Goal: Transaction & Acquisition: Obtain resource

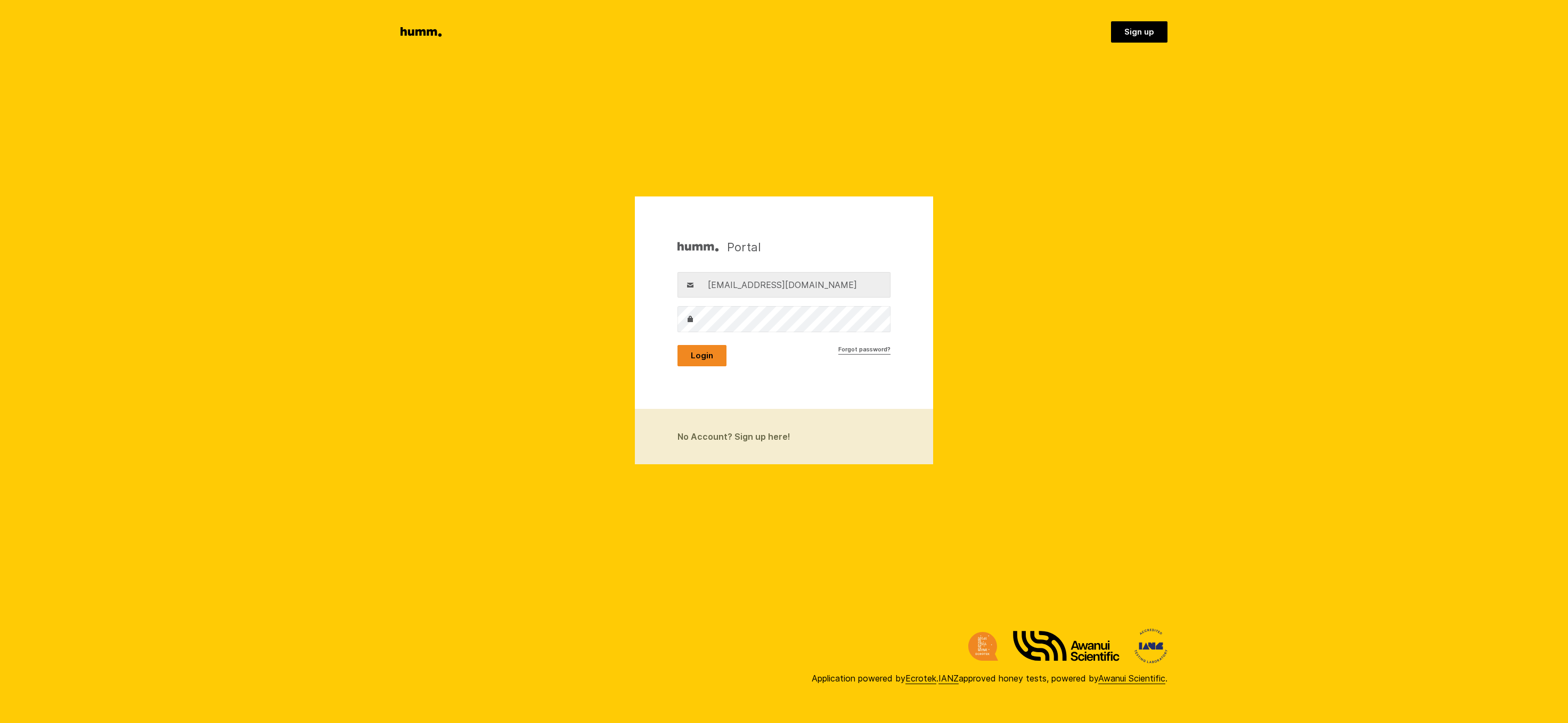
click at [704, 348] on button "Login" at bounding box center [702, 356] width 49 height 22
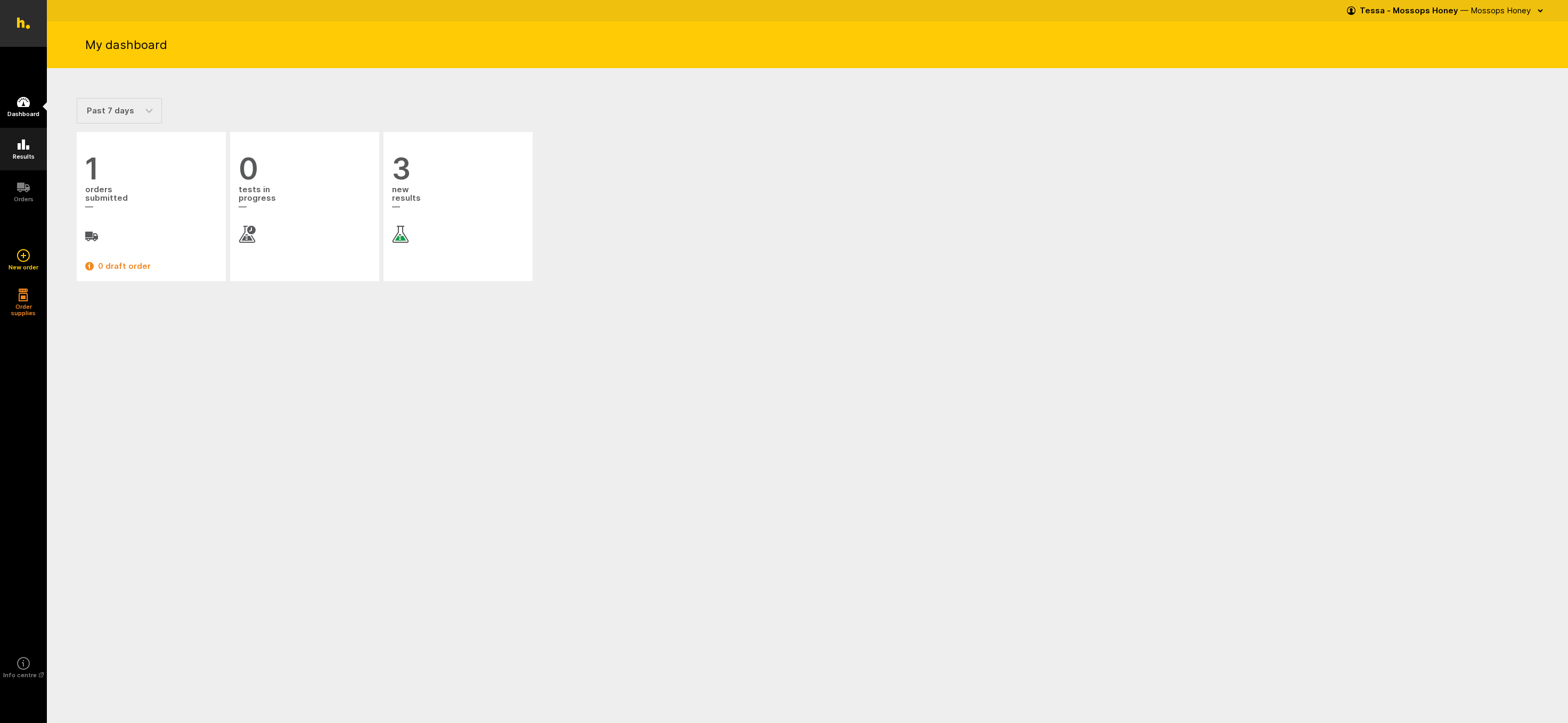
click at [20, 144] on icon at bounding box center [23, 144] width 12 height 10
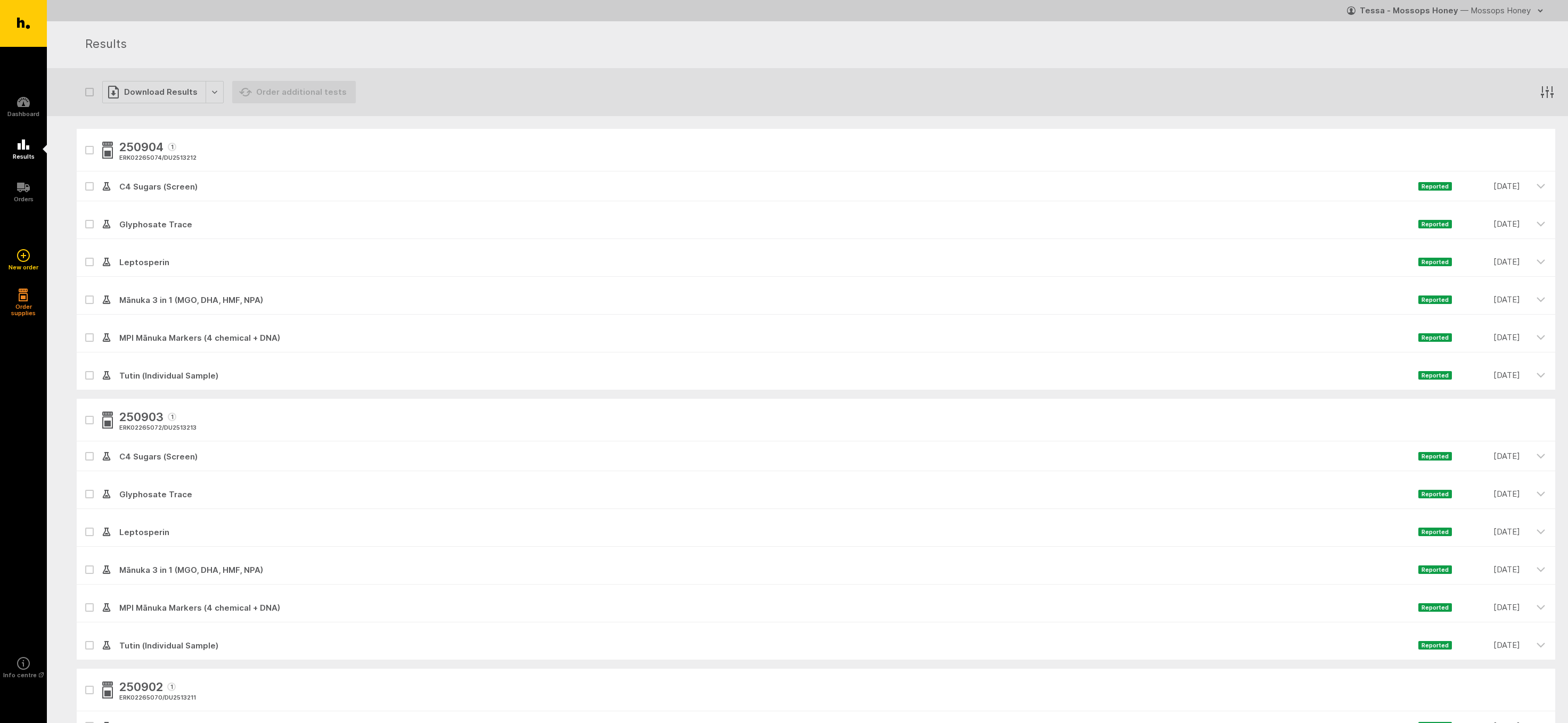
click at [91, 225] on icon at bounding box center [89, 224] width 6 height 5
click at [84, 216] on input "checkbox" at bounding box center [80, 213] width 7 height 7
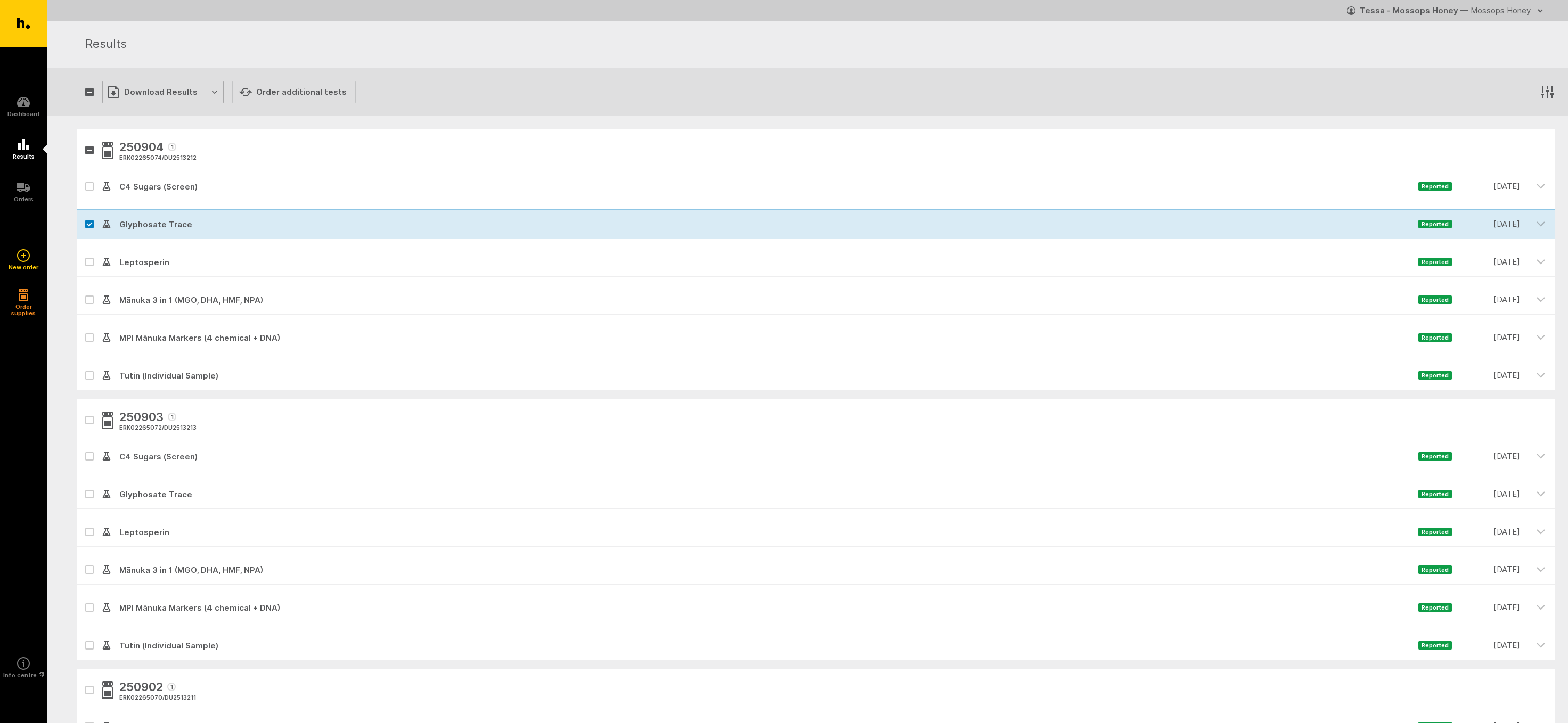
click at [134, 91] on div "Download Results" at bounding box center [163, 92] width 121 height 22
click at [147, 115] on button "Generate Custom Report" at bounding box center [171, 113] width 136 height 22
click at [88, 227] on icon at bounding box center [89, 224] width 6 height 5
click at [84, 216] on input "checkbox" at bounding box center [80, 213] width 7 height 7
checkbox input "false"
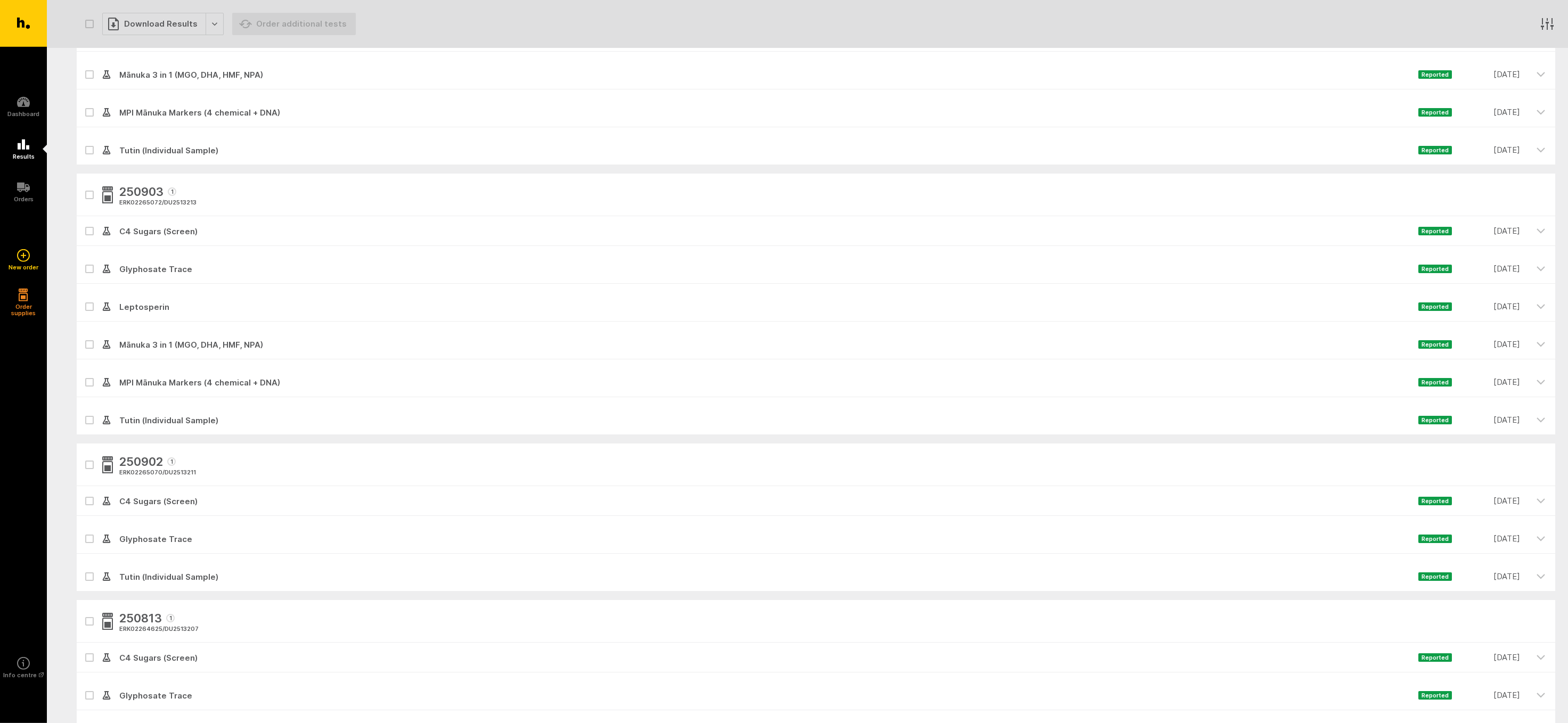
drag, startPoint x: 1564, startPoint y: 722, endPoint x: 1526, endPoint y: 698, distance: 44.9
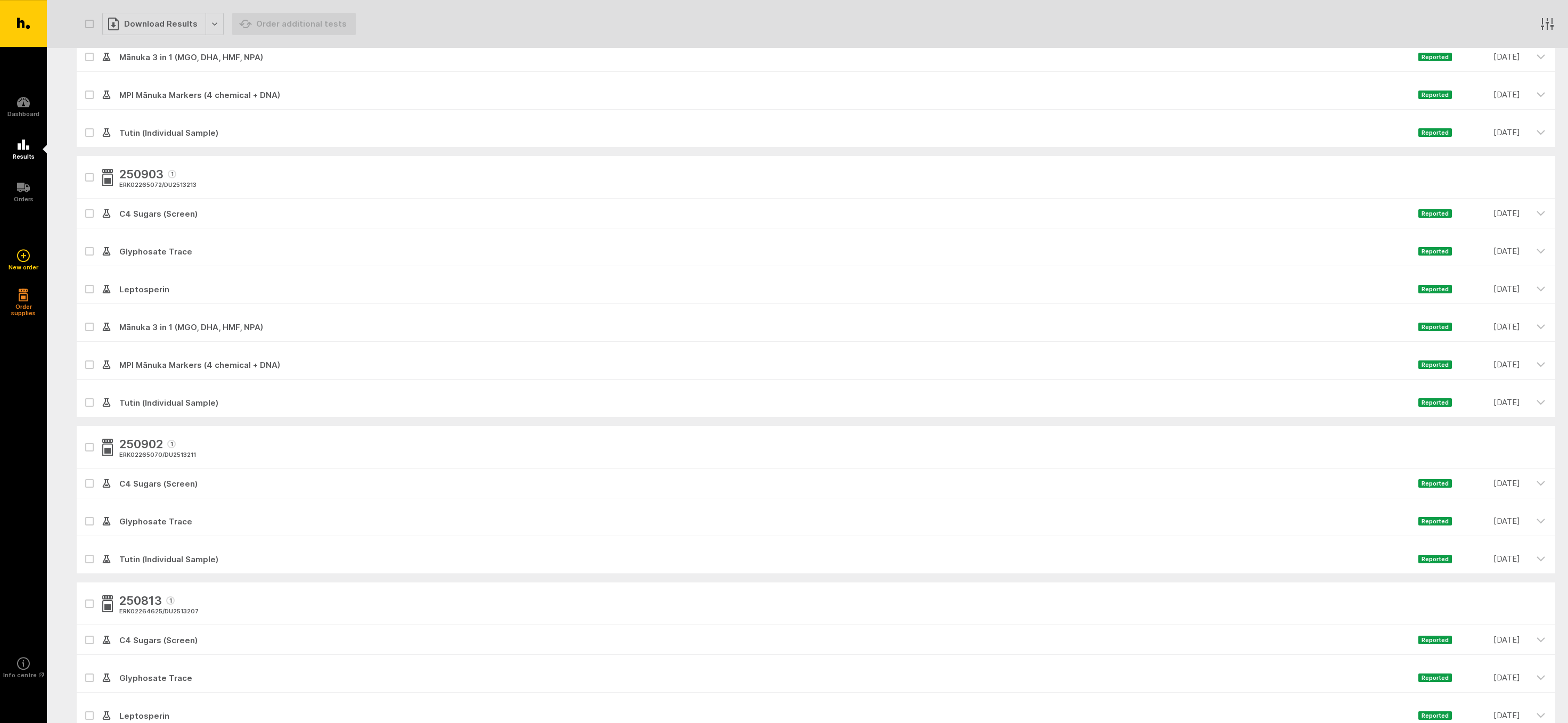
scroll to position [248, 0]
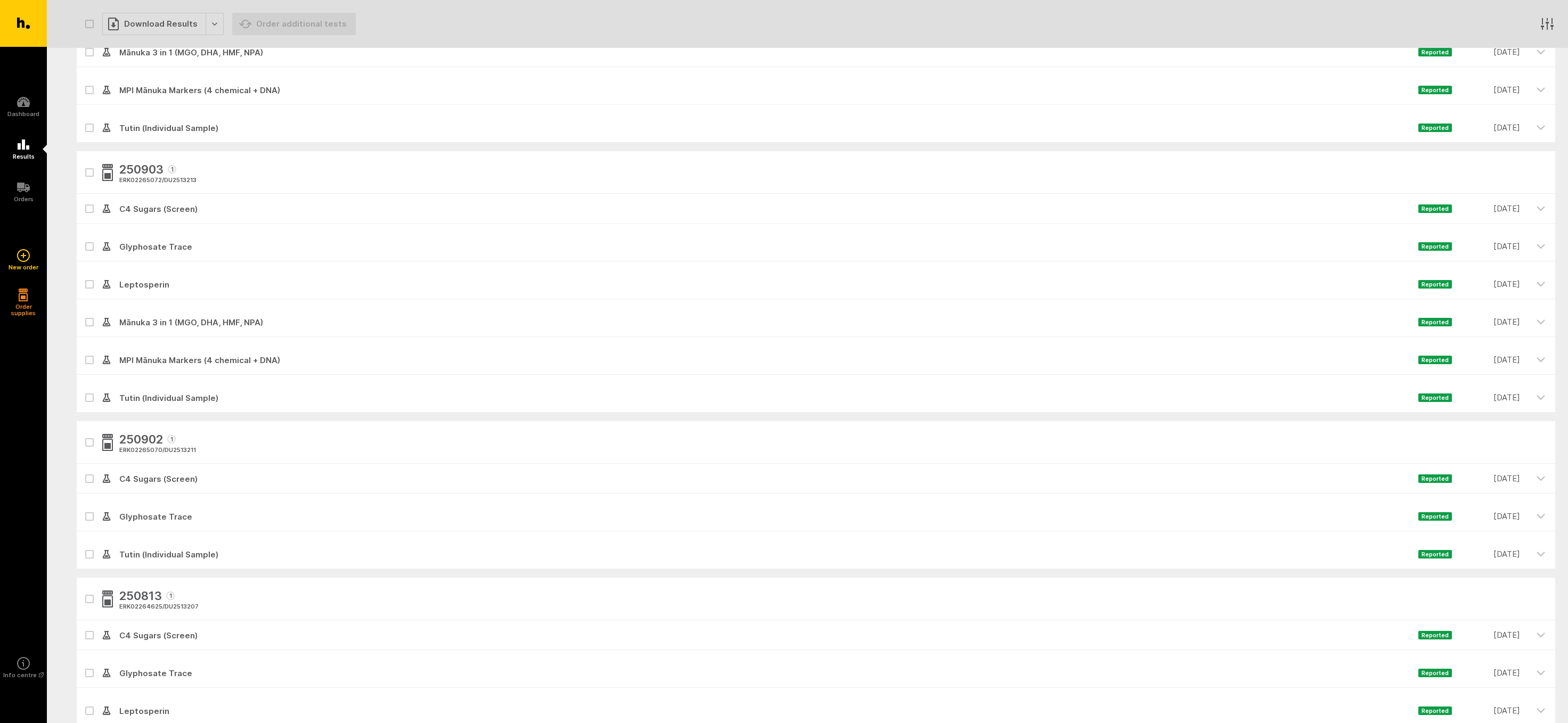
click at [87, 514] on label at bounding box center [89, 516] width 8 height 8
click at [84, 509] on input "checkbox" at bounding box center [80, 505] width 7 height 7
checkbox input "true"
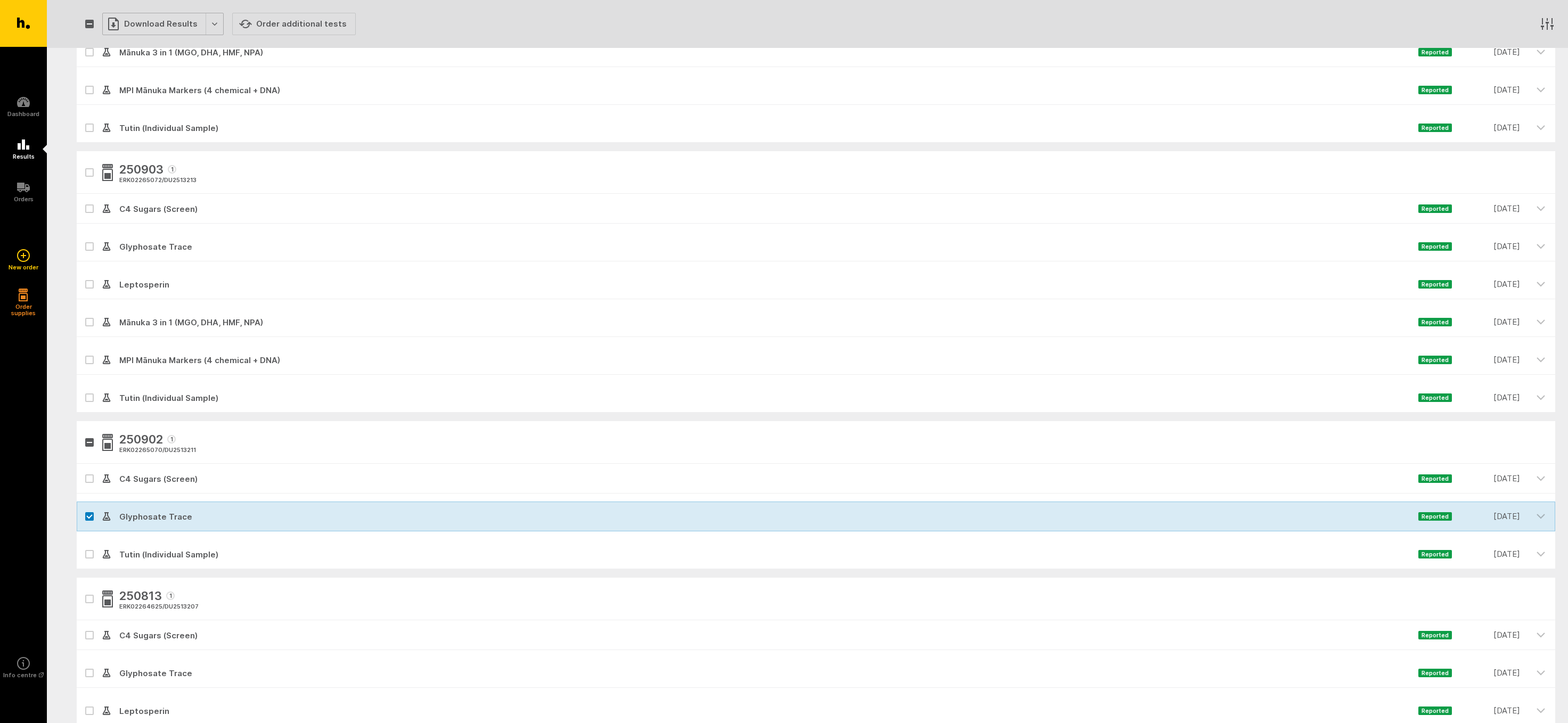
click at [134, 19] on div "Download Results" at bounding box center [163, 24] width 121 height 22
click at [136, 45] on button "Generate Custom Report" at bounding box center [171, 46] width 136 height 22
